Goal: Task Accomplishment & Management: Manage account settings

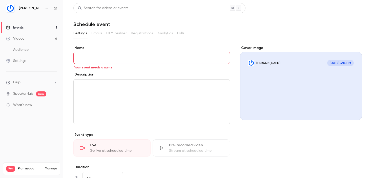
click at [47, 29] on link "Events 1" at bounding box center [31, 27] width 63 height 11
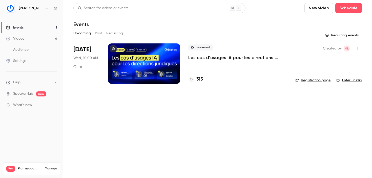
click at [177, 72] on div at bounding box center [144, 64] width 72 height 40
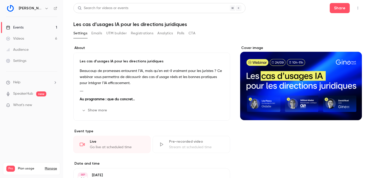
click at [143, 32] on button "Registrations" at bounding box center [142, 33] width 23 height 8
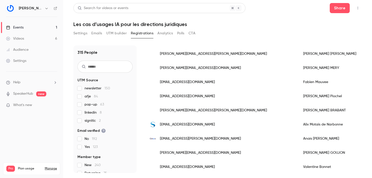
scroll to position [91, 0]
